Goal: Task Accomplishment & Management: Use online tool/utility

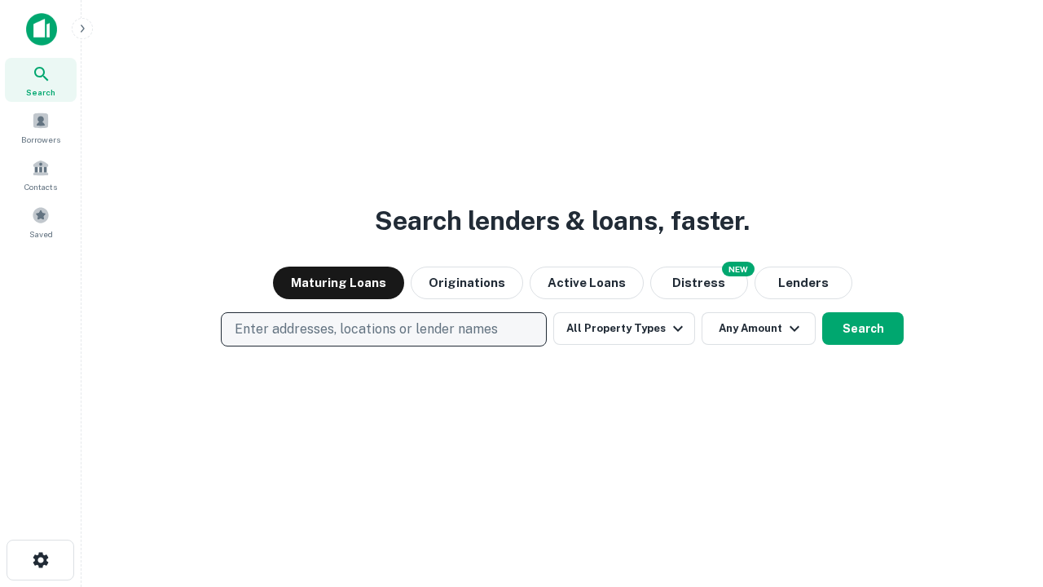
click at [383, 329] on p "Enter addresses, locations or lender names" at bounding box center [366, 329] width 263 height 20
type input "**********"
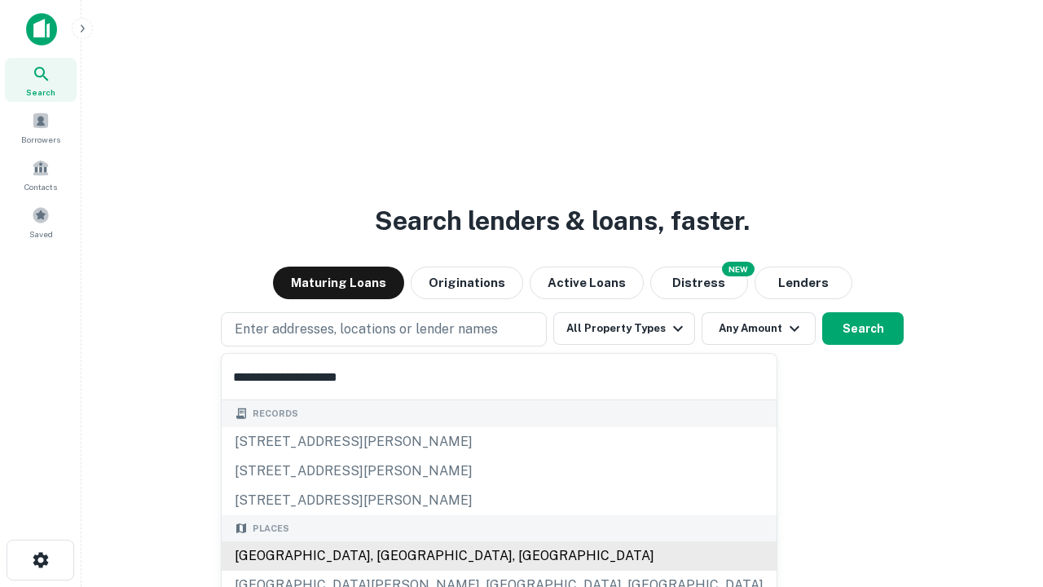
click at [389, 556] on div "[GEOGRAPHIC_DATA], [GEOGRAPHIC_DATA], [GEOGRAPHIC_DATA]" at bounding box center [499, 555] width 555 height 29
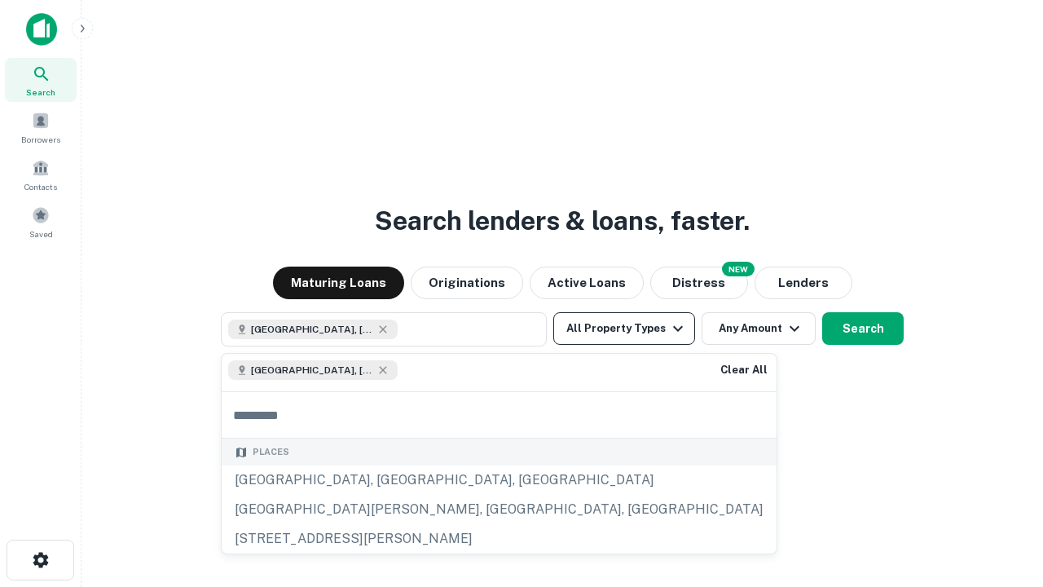
click at [624, 328] on button "All Property Types" at bounding box center [624, 328] width 142 height 33
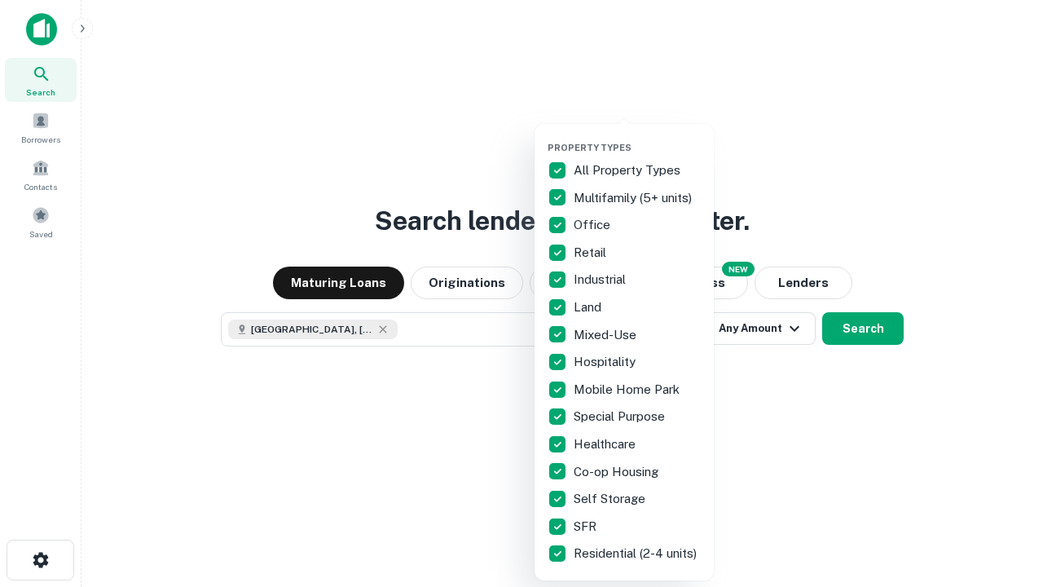
click at [637, 137] on button "button" at bounding box center [637, 137] width 179 height 1
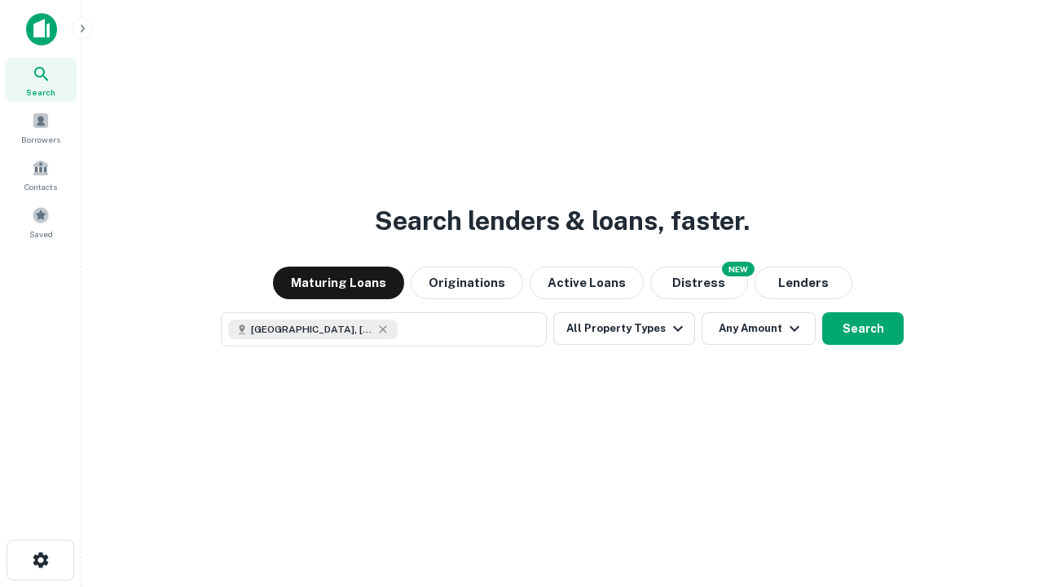
scroll to position [26, 0]
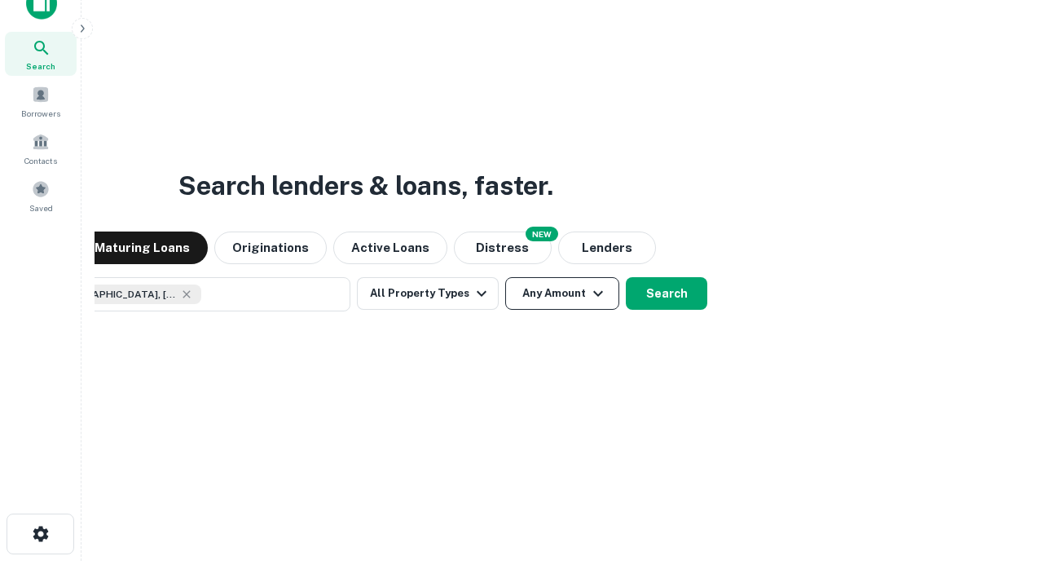
click at [505, 277] on button "Any Amount" at bounding box center [562, 293] width 114 height 33
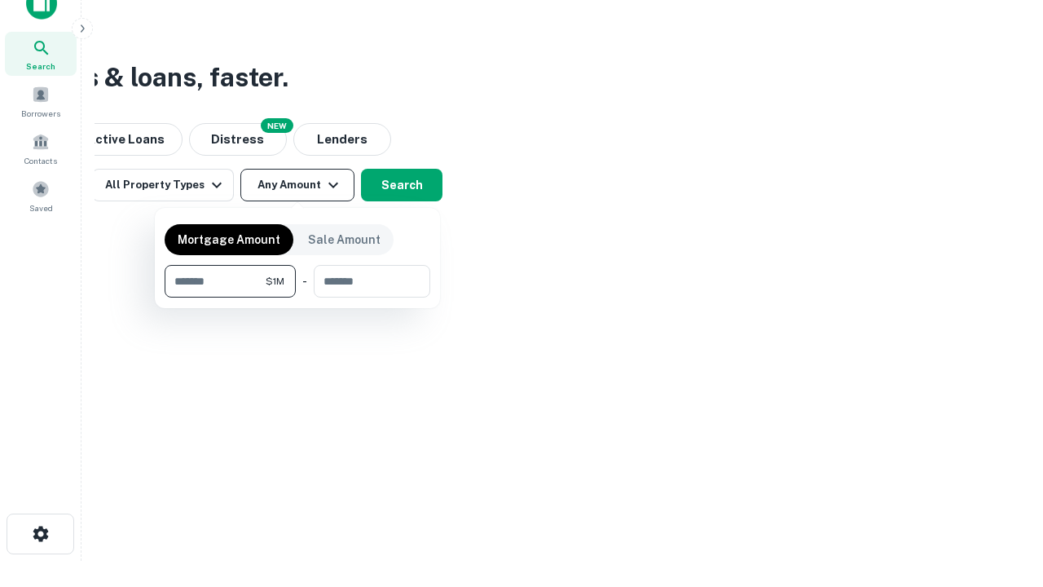
type input "*******"
click at [297, 297] on button "button" at bounding box center [298, 297] width 266 height 1
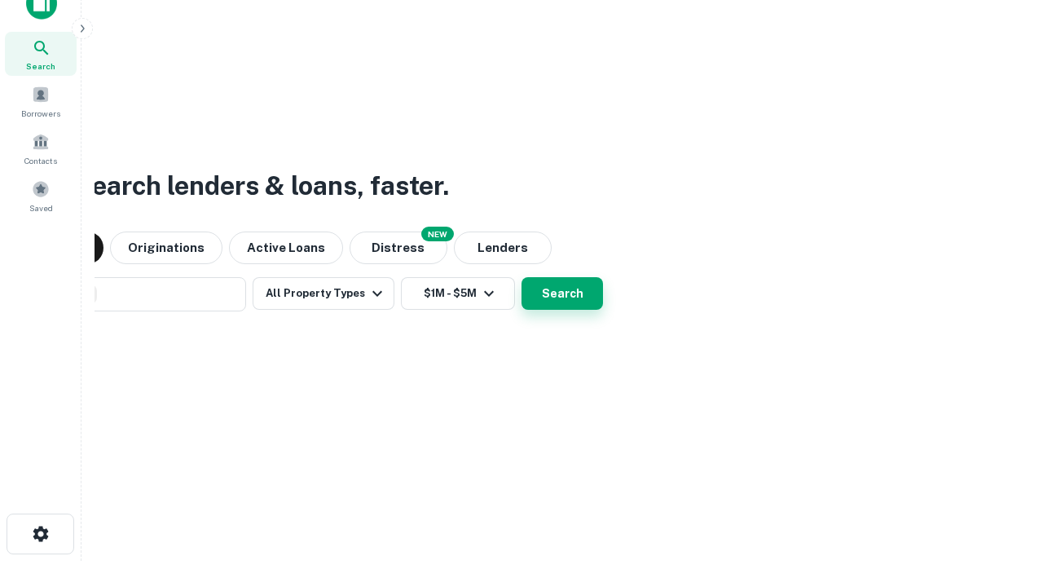
click at [521, 277] on button "Search" at bounding box center [561, 293] width 81 height 33
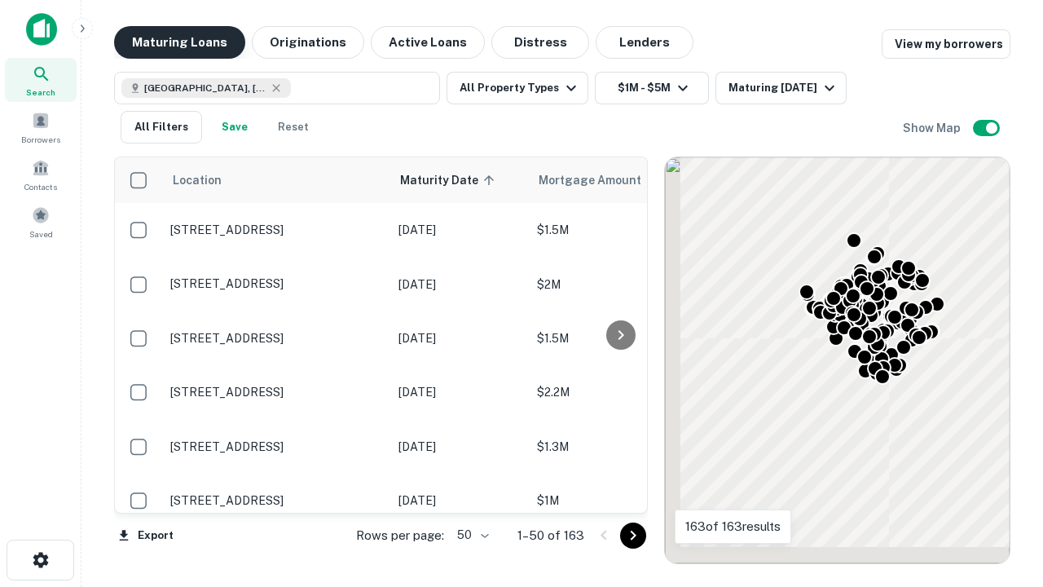
click at [179, 42] on button "Maturing Loans" at bounding box center [179, 42] width 131 height 33
